Goal: Entertainment & Leisure: Browse casually

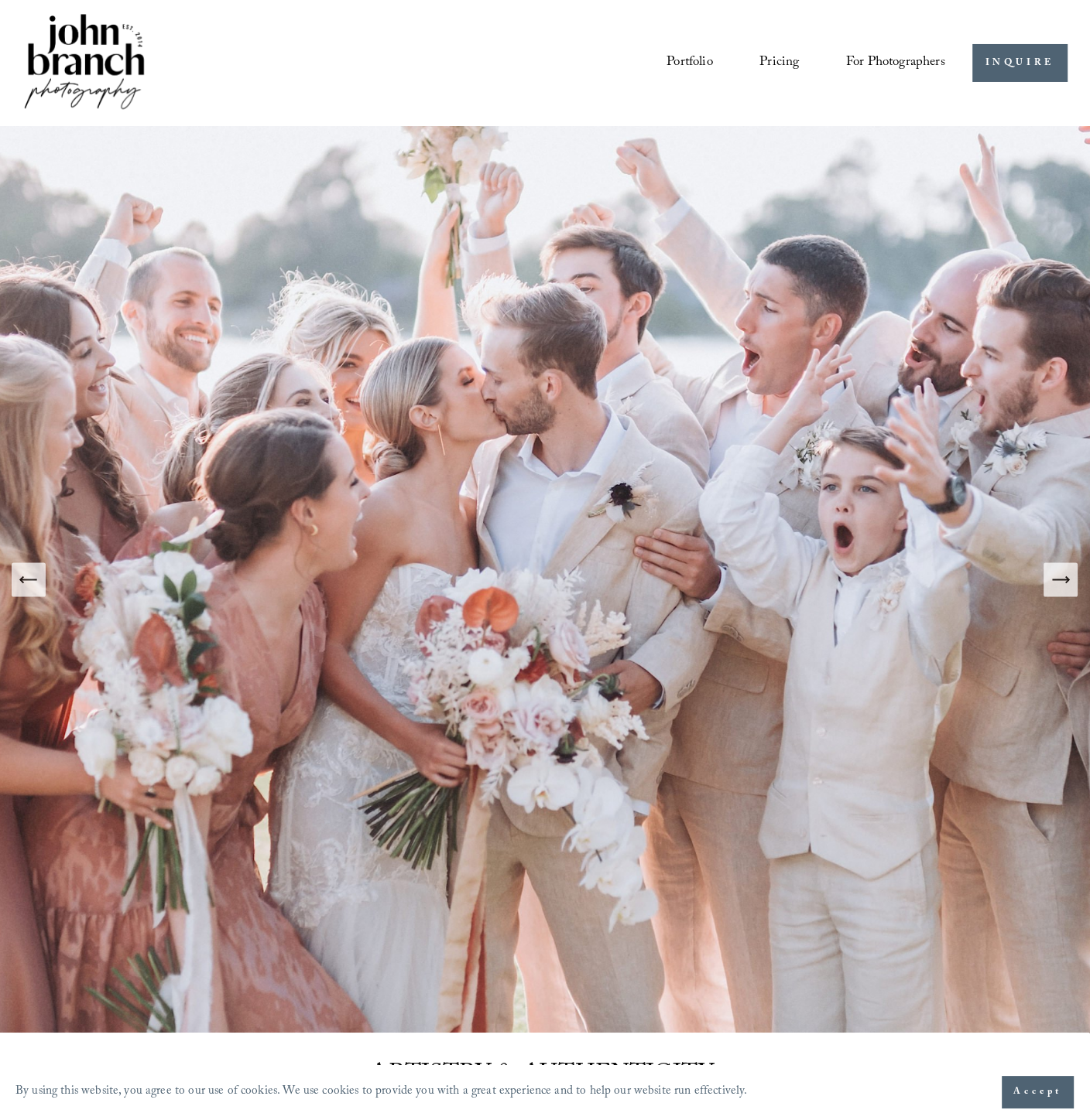
click at [705, 66] on link "Portfolio" at bounding box center [690, 64] width 46 height 30
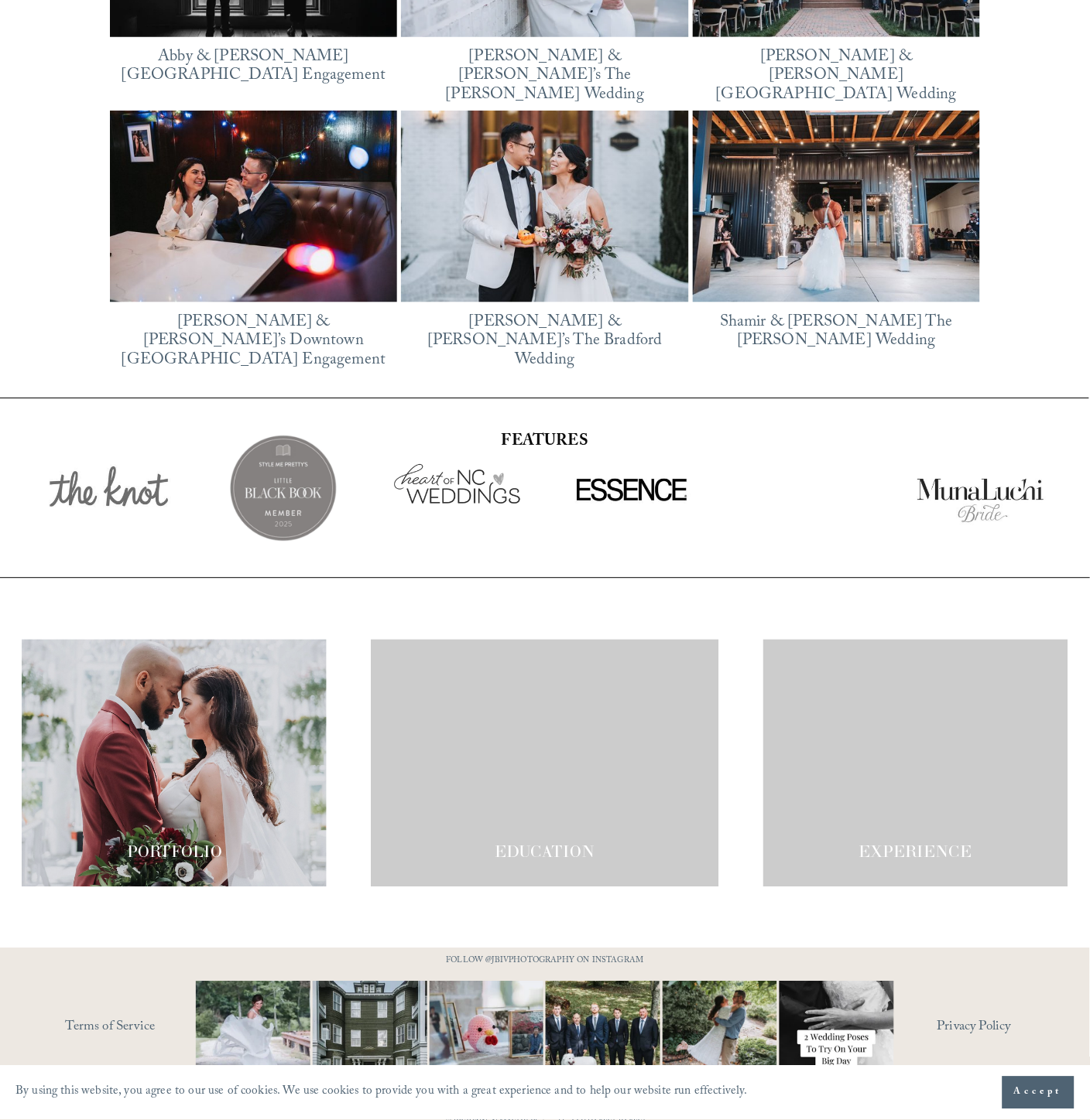
scroll to position [2687, 0]
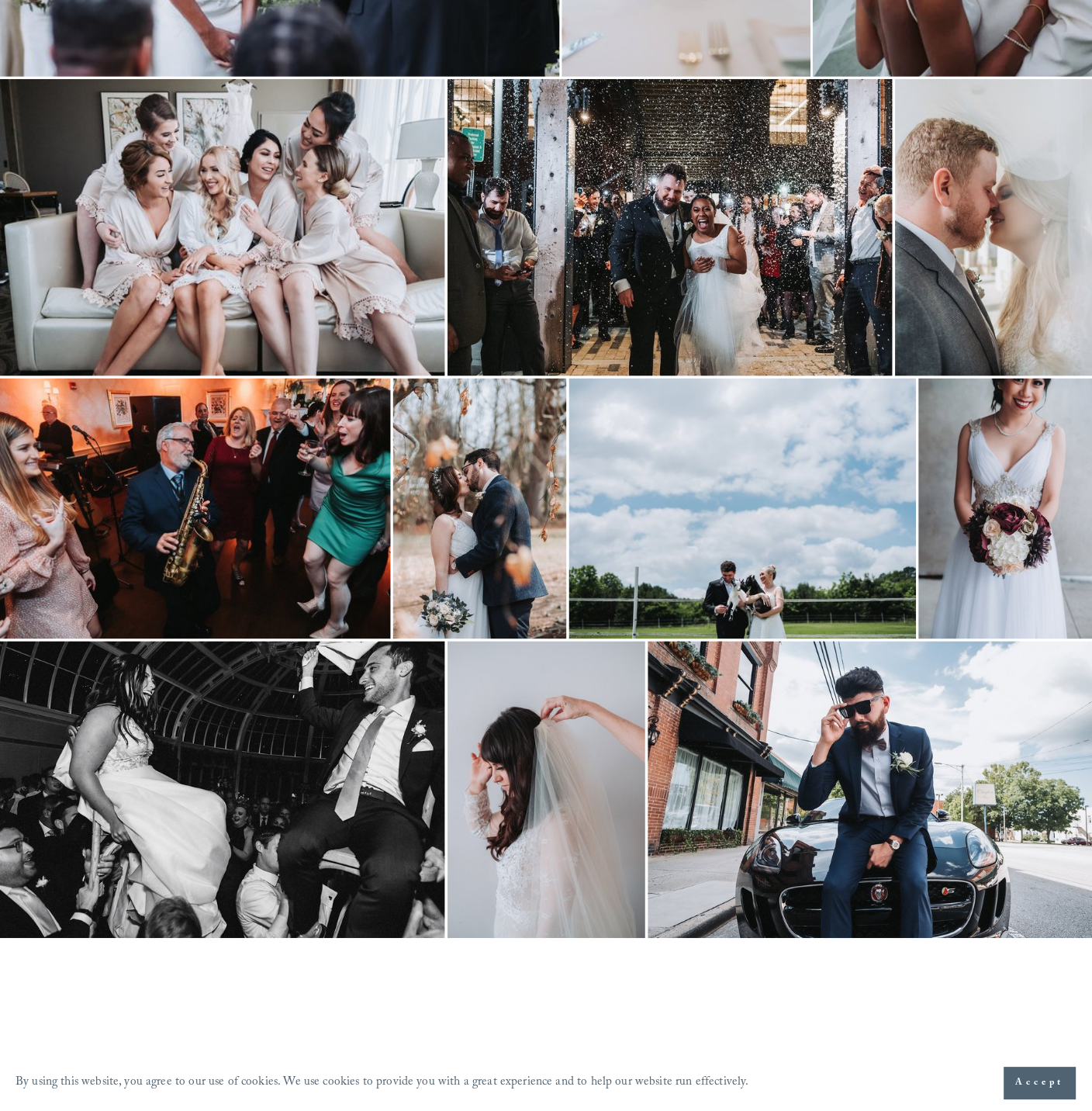
scroll to position [1379, 0]
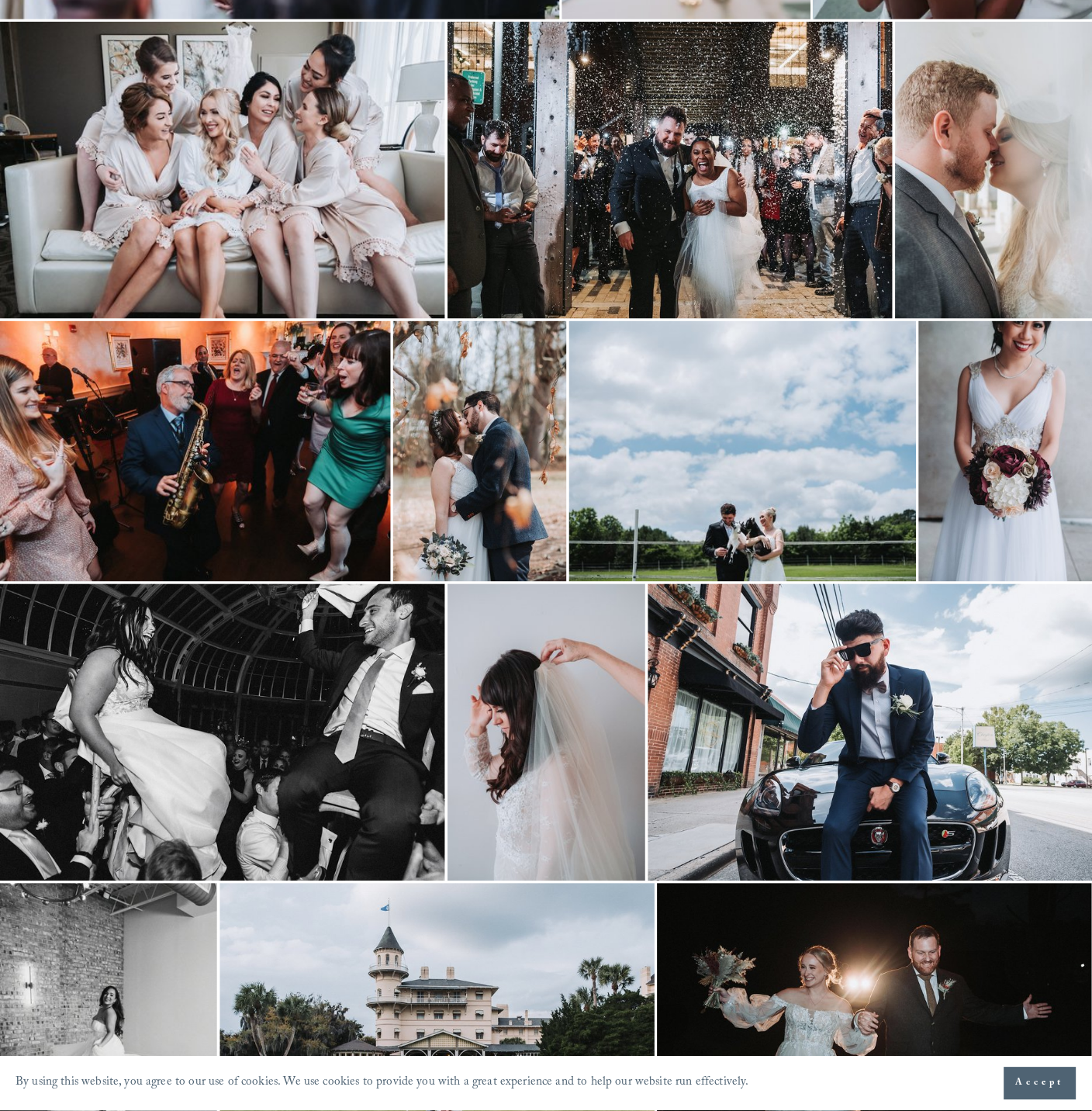
click at [331, 668] on img at bounding box center [222, 732] width 445 height 297
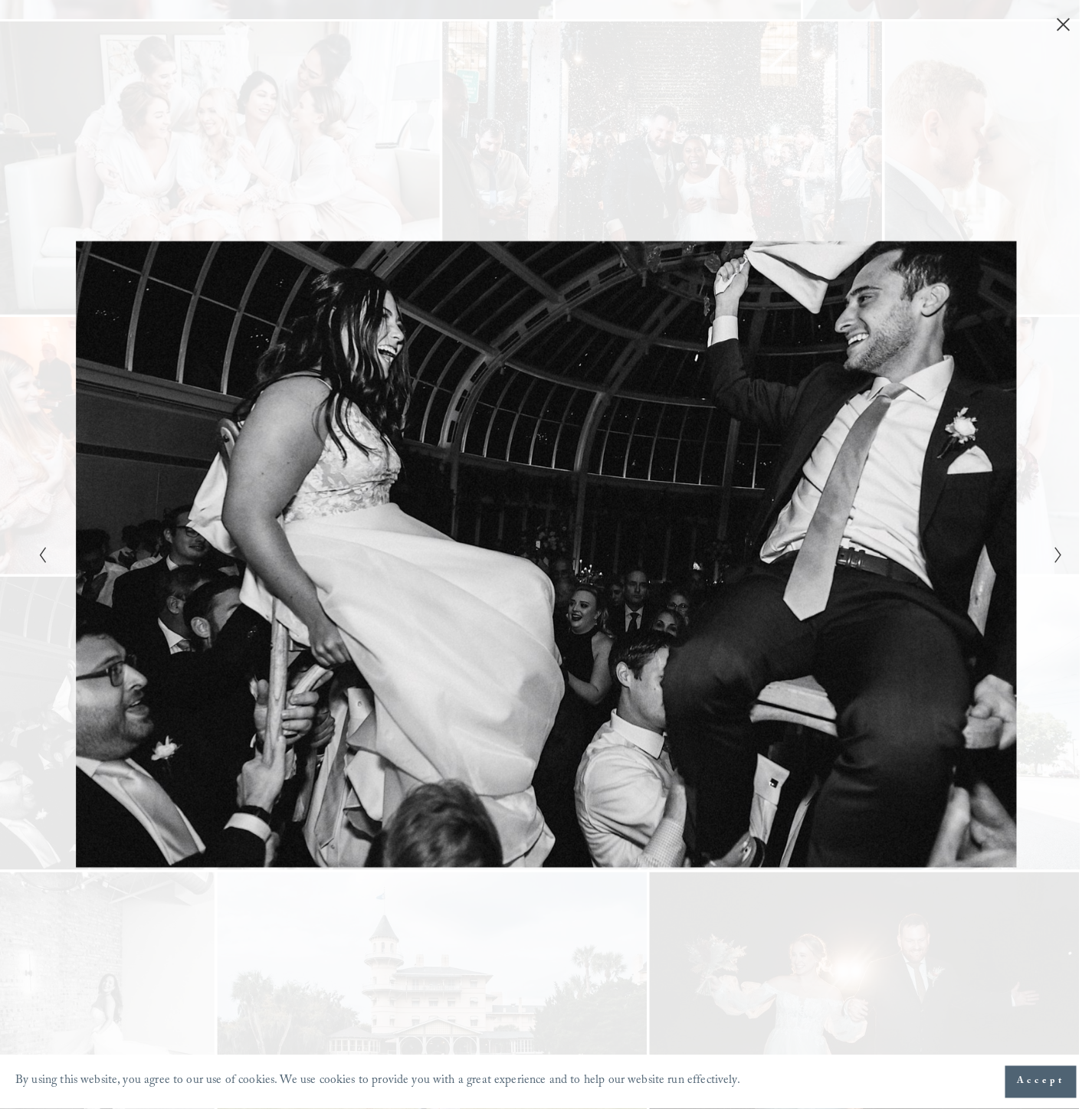
click at [1043, 558] on div "Gallery" at bounding box center [802, 555] width 513 height 1013
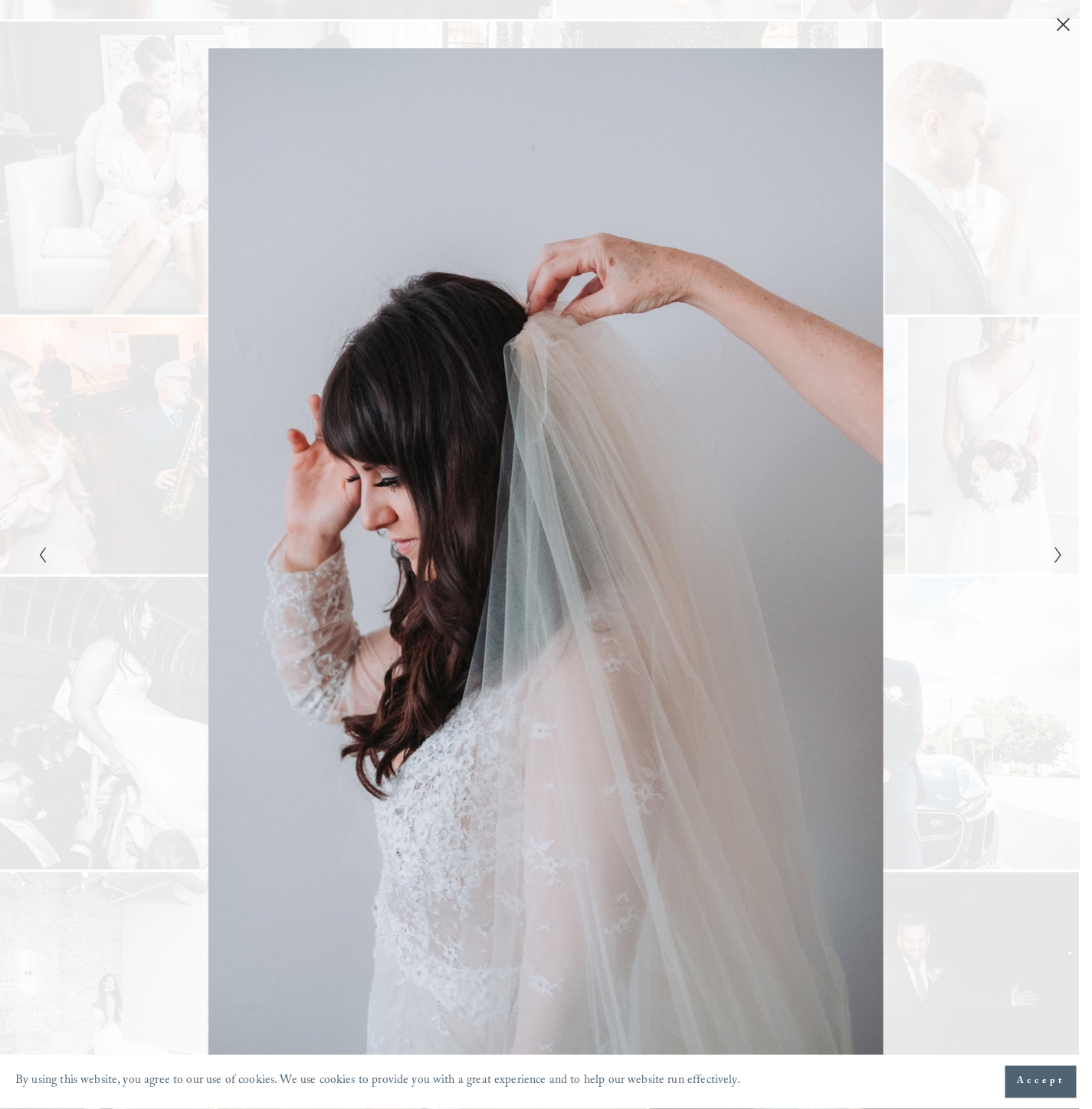
click at [1042, 558] on div "Gallery" at bounding box center [802, 555] width 513 height 1013
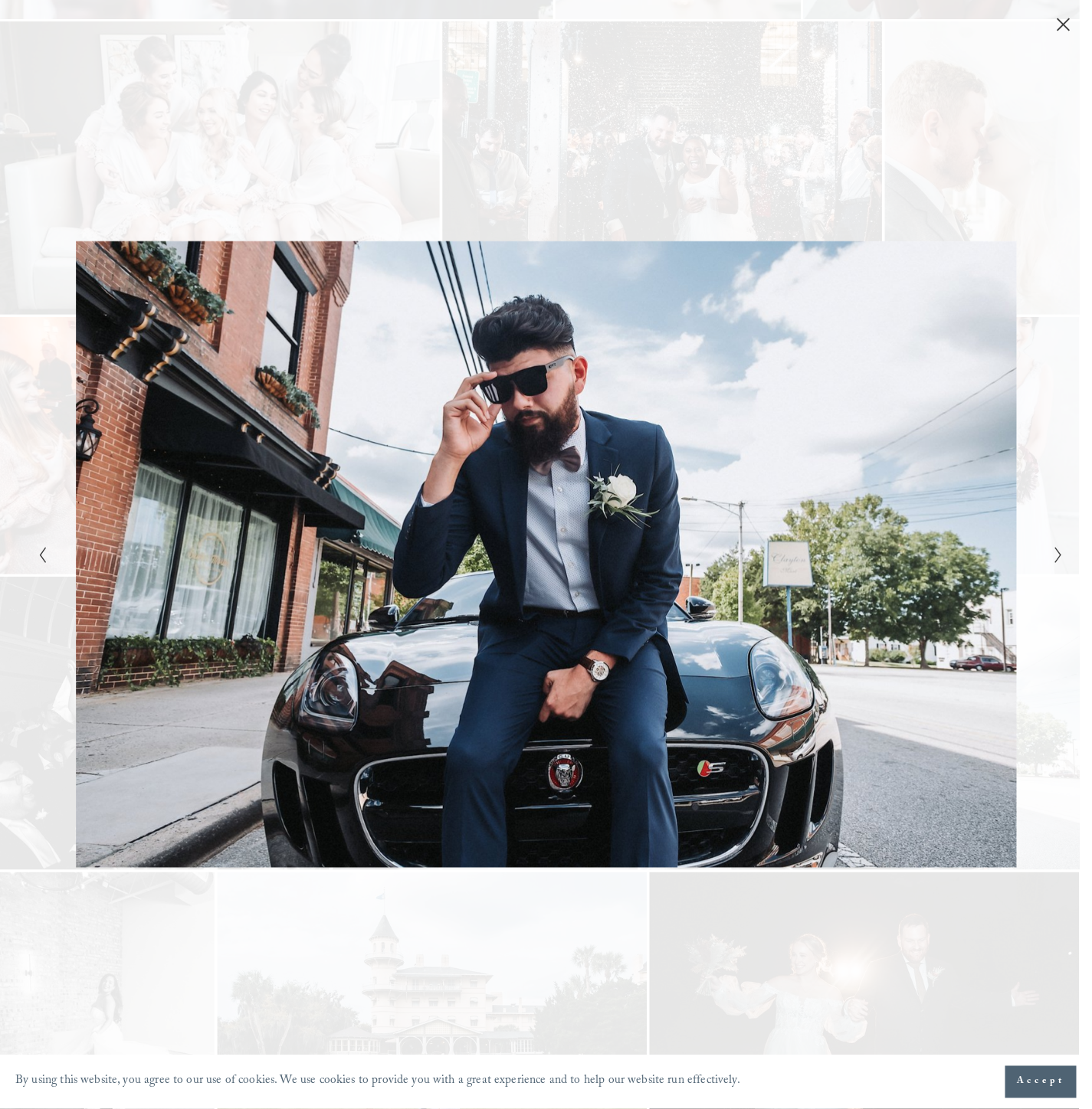
click at [1036, 556] on div "Gallery" at bounding box center [802, 555] width 513 height 1013
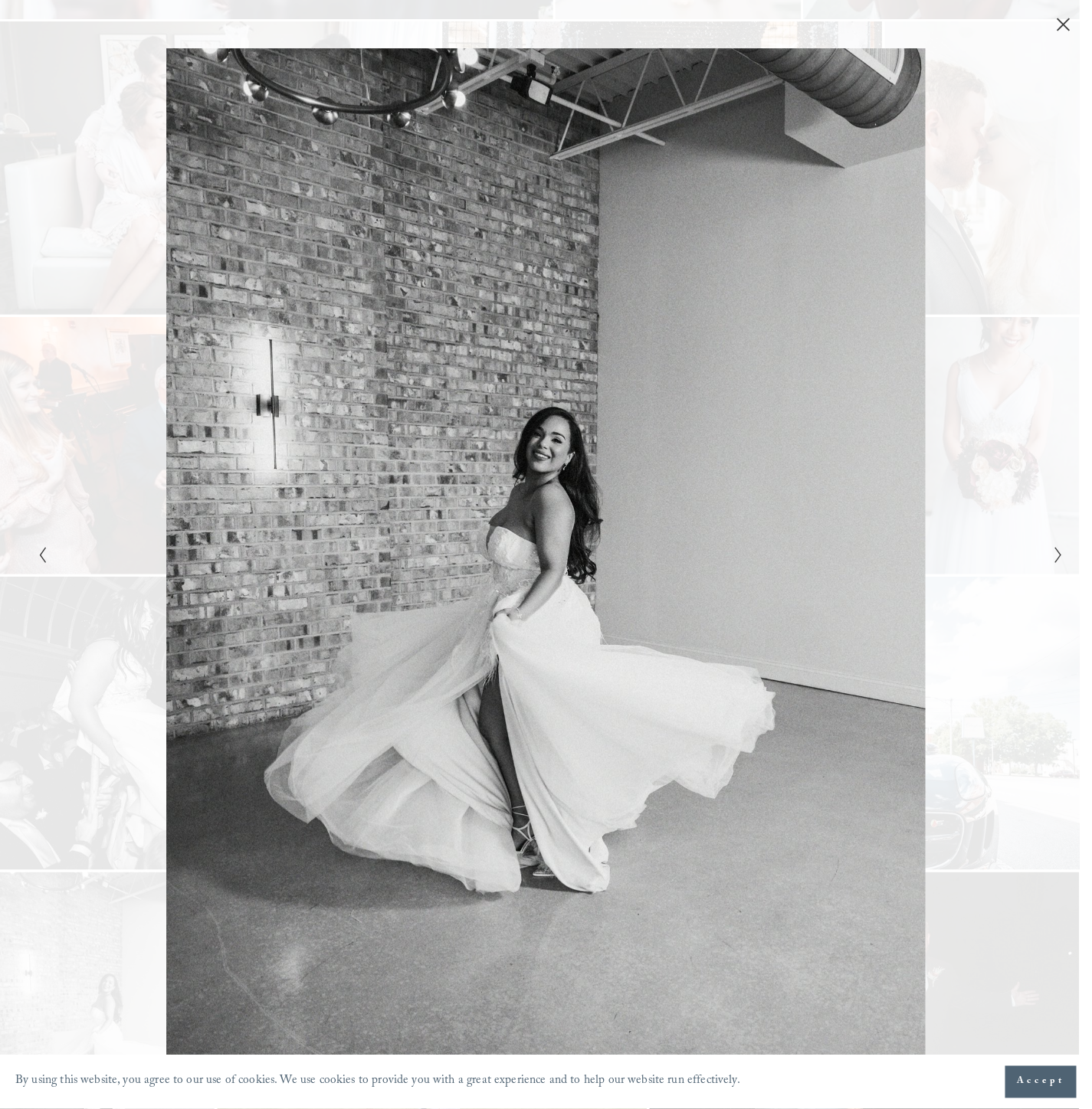
click at [975, 227] on div "Gallery" at bounding box center [802, 555] width 513 height 1013
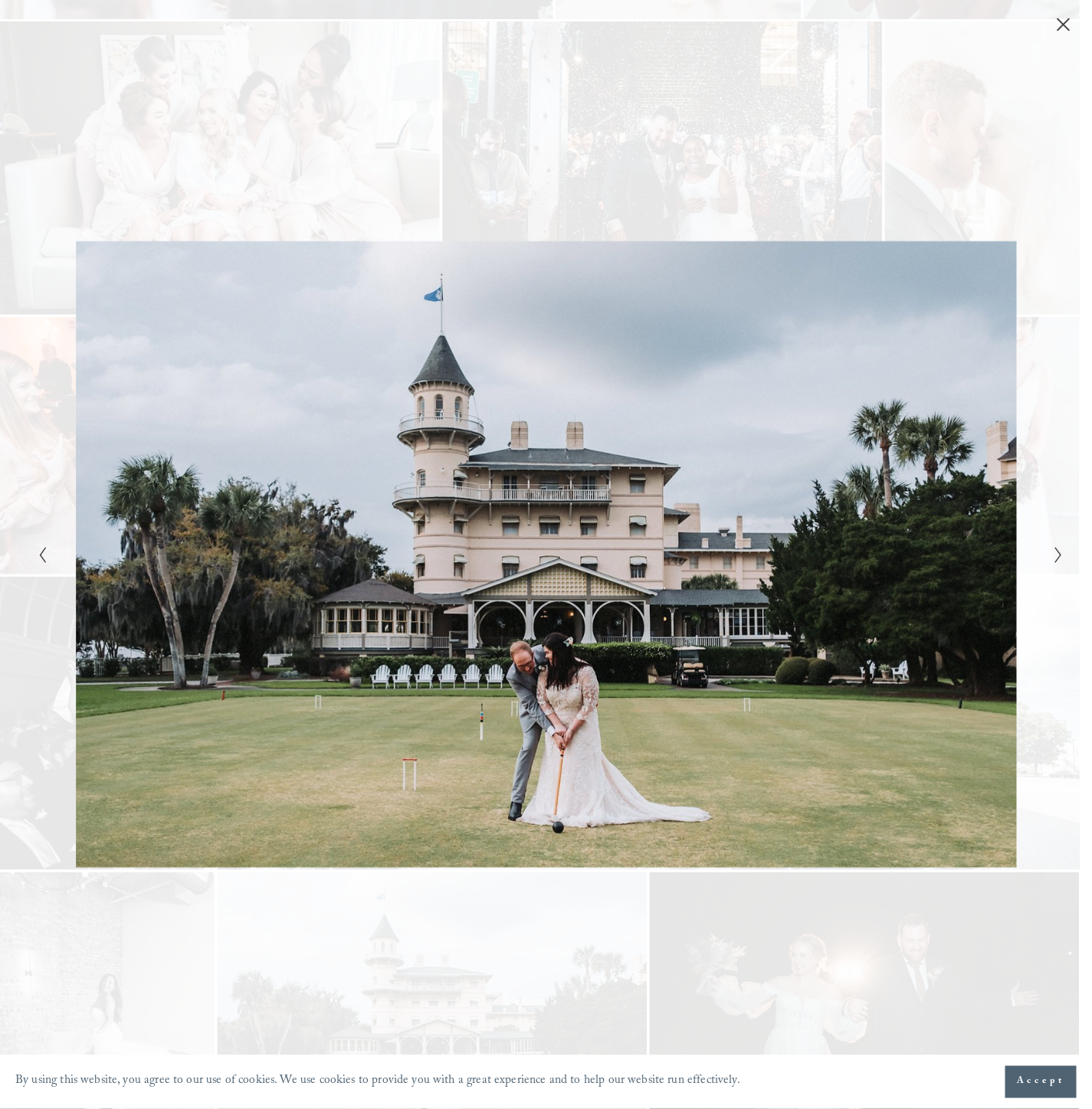
click at [1064, 21] on icon "Close" at bounding box center [1063, 24] width 16 height 16
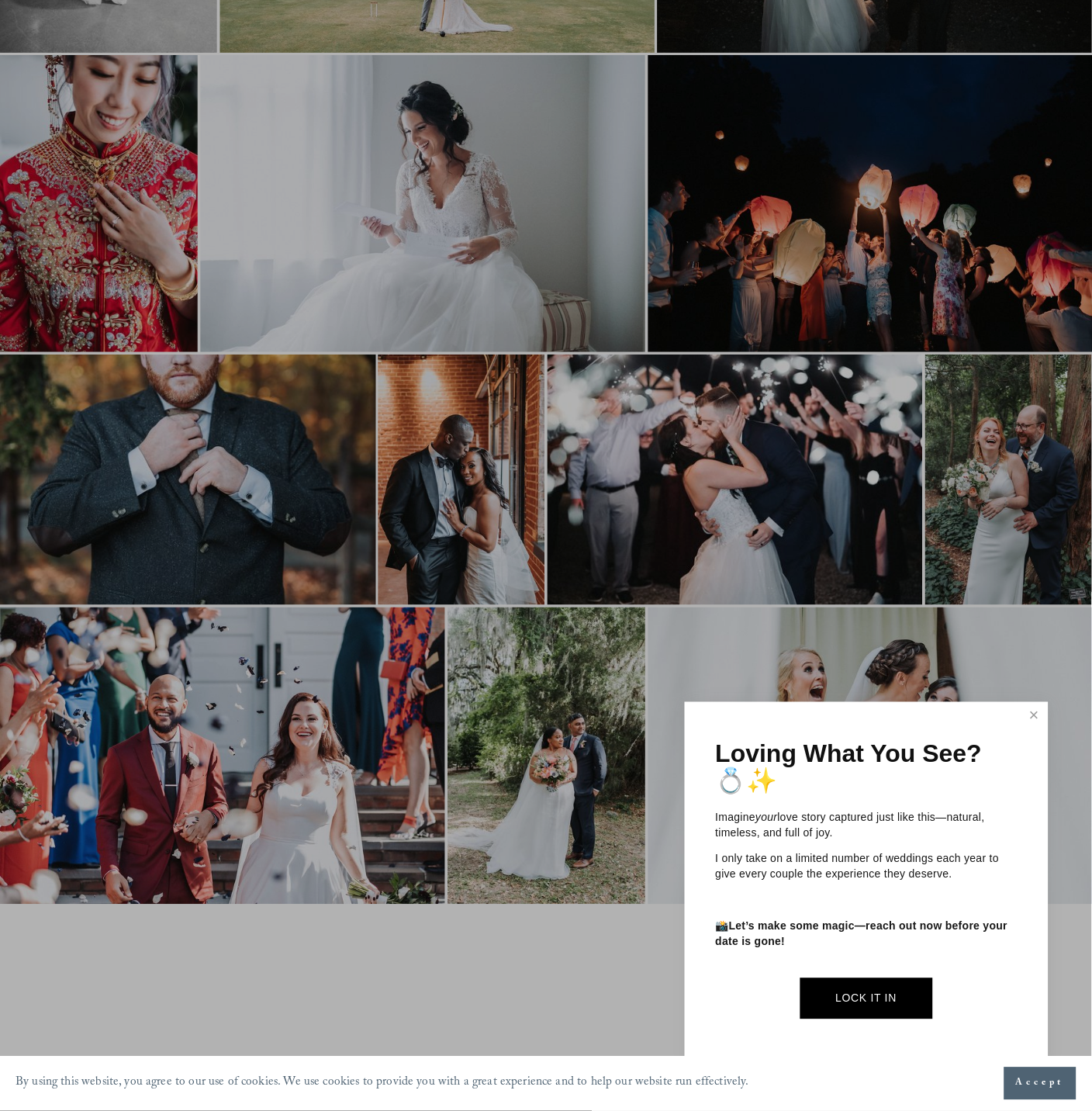
scroll to position [2671, 0]
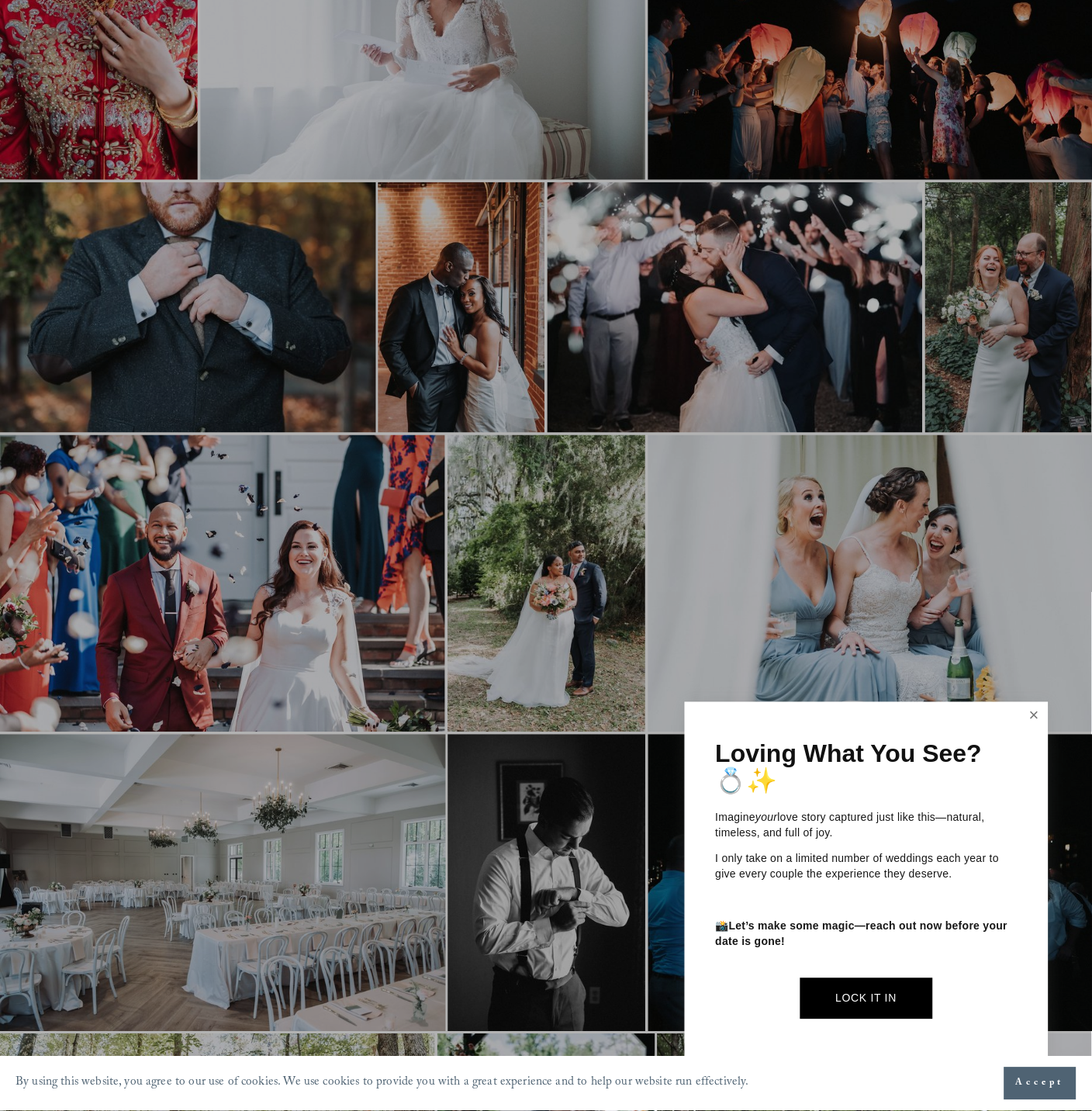
click at [1035, 724] on link "Close" at bounding box center [1034, 717] width 23 height 25
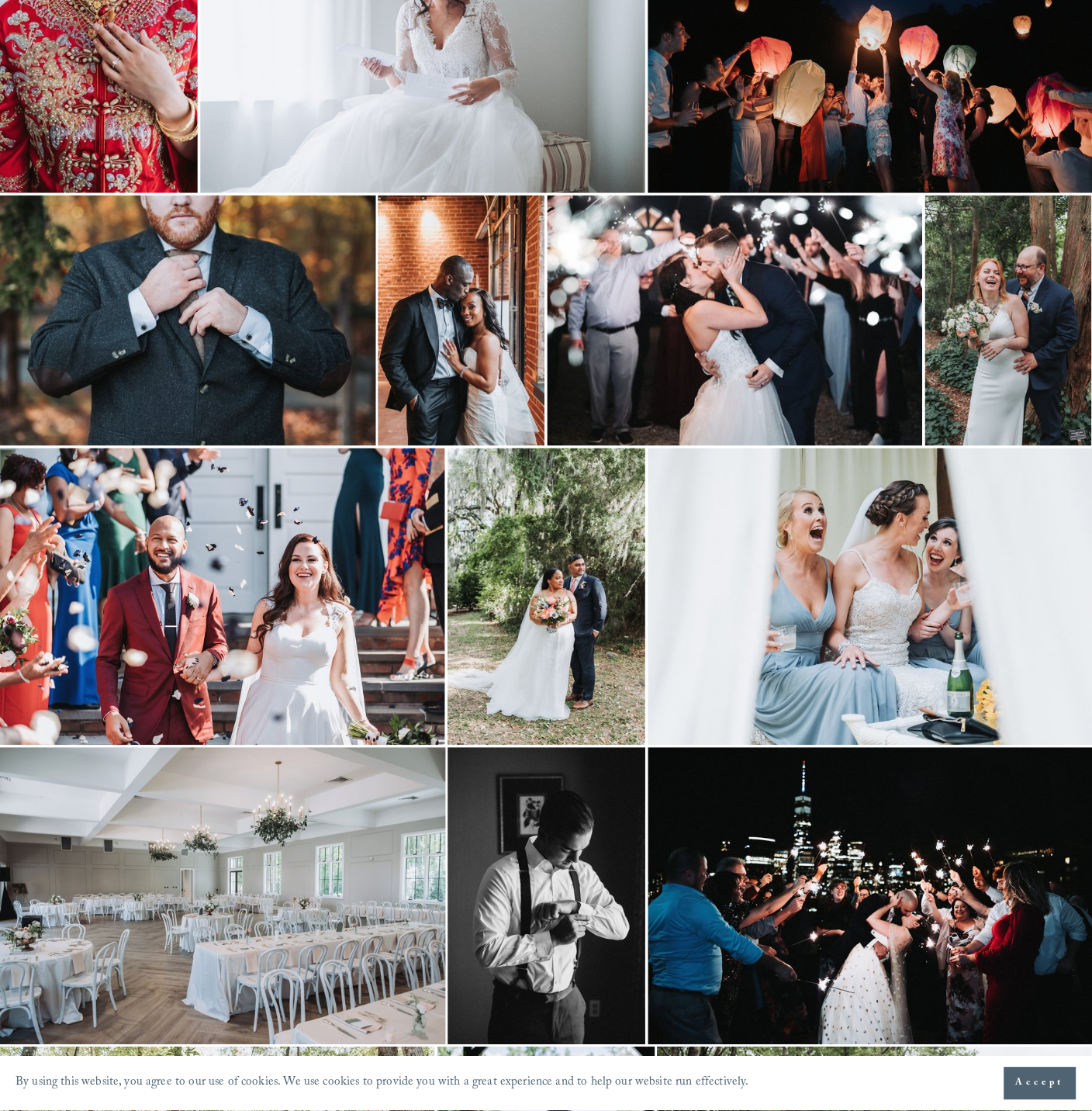
scroll to position [0, 0]
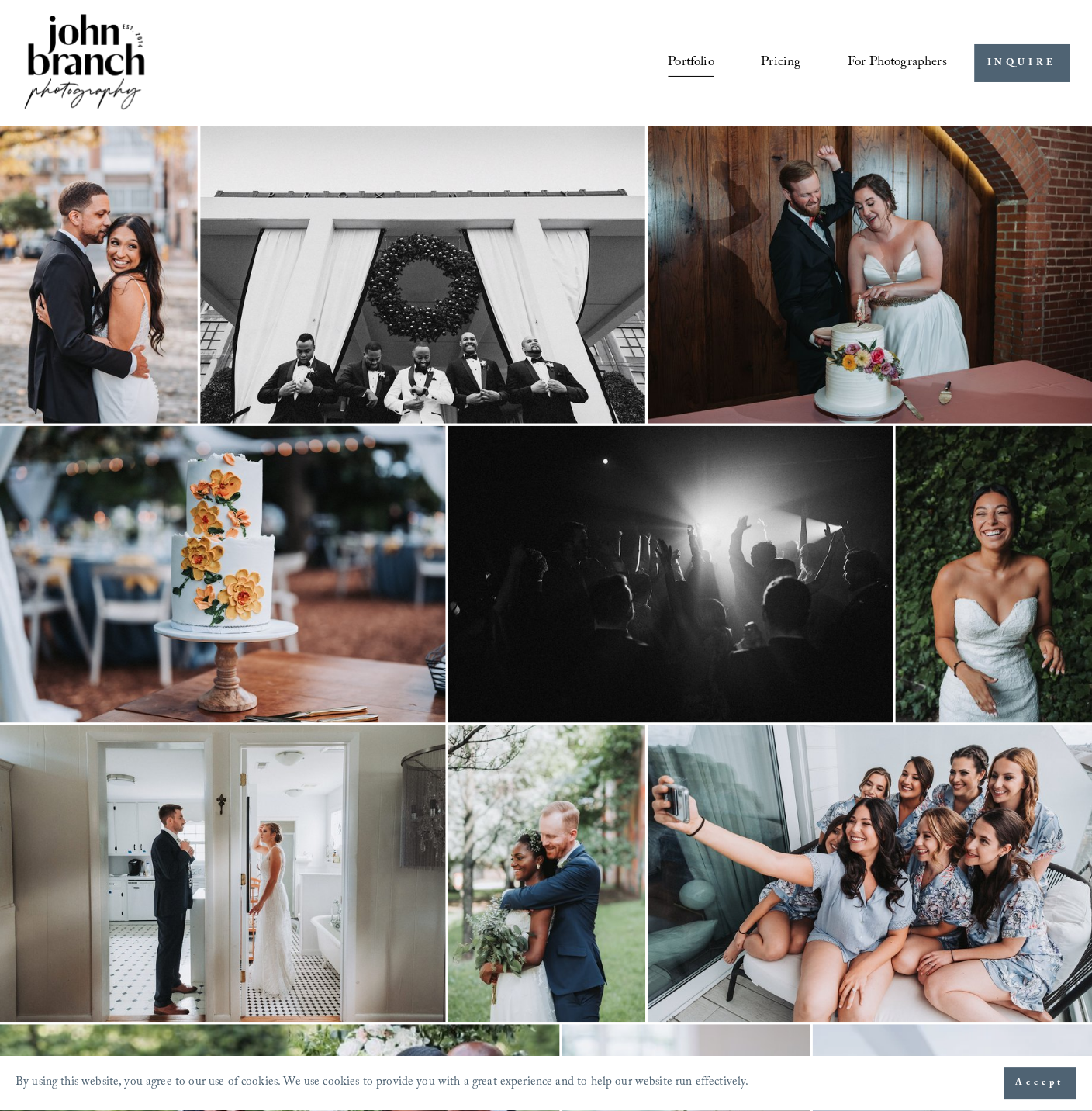
click at [462, 260] on img at bounding box center [422, 275] width 445 height 297
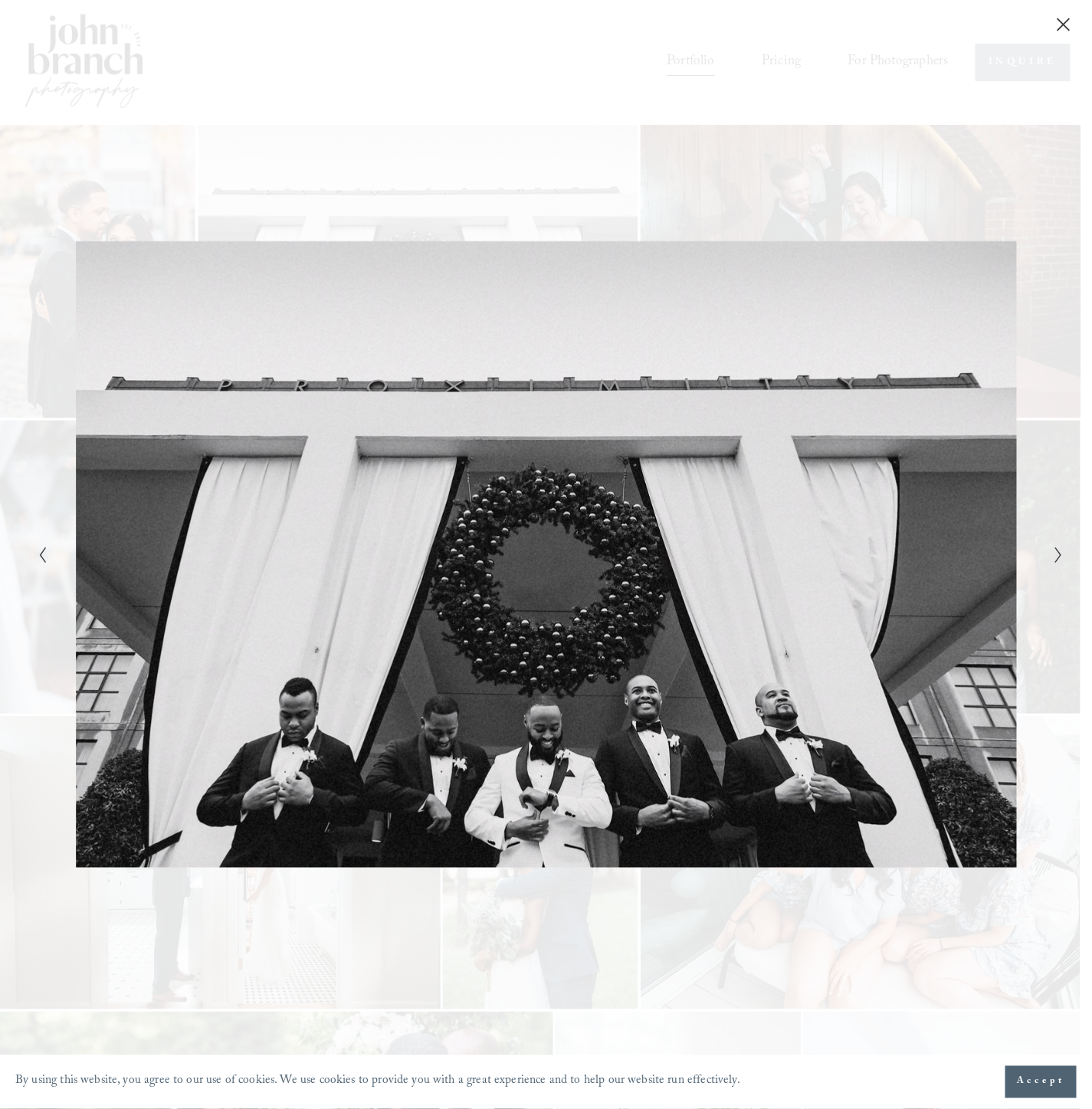
click at [905, 163] on div "Gallery" at bounding box center [802, 555] width 513 height 1013
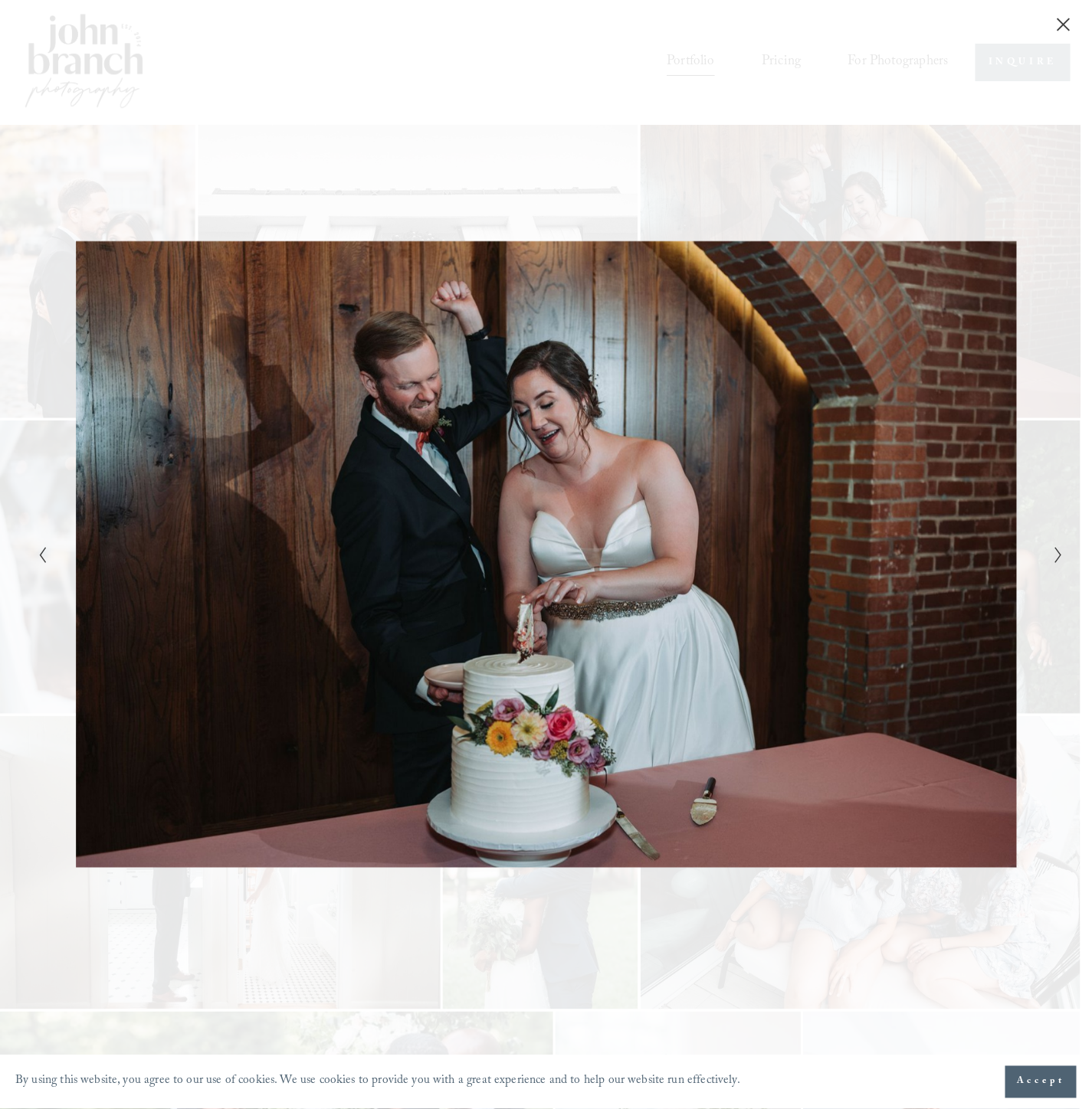
click at [876, 205] on div "Gallery" at bounding box center [802, 555] width 513 height 1013
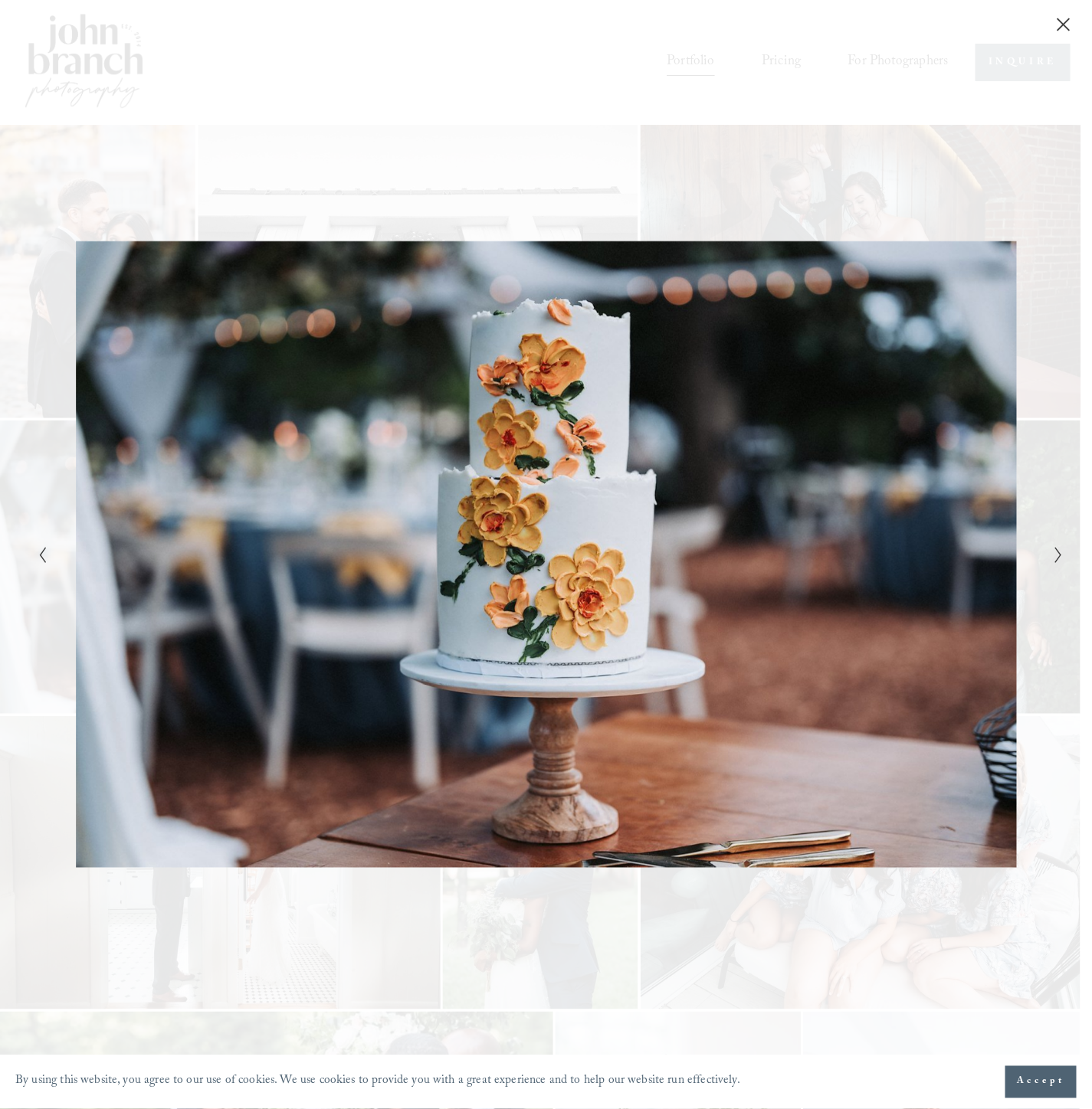
click at [1057, 31] on icon "Close" at bounding box center [1063, 24] width 16 height 16
